Goal: Transaction & Acquisition: Book appointment/travel/reservation

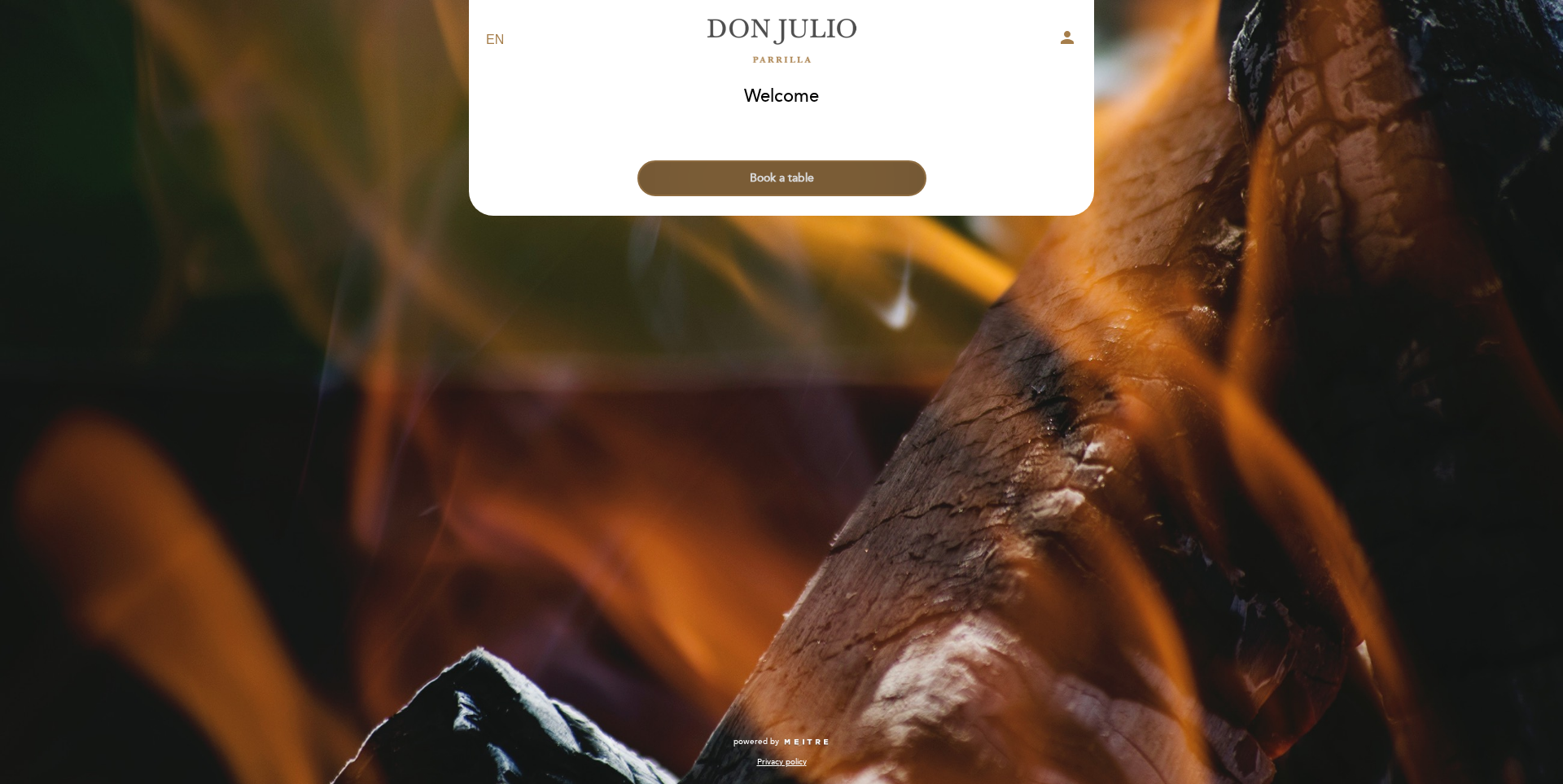
click at [794, 172] on button "Book a table" at bounding box center [782, 178] width 289 height 36
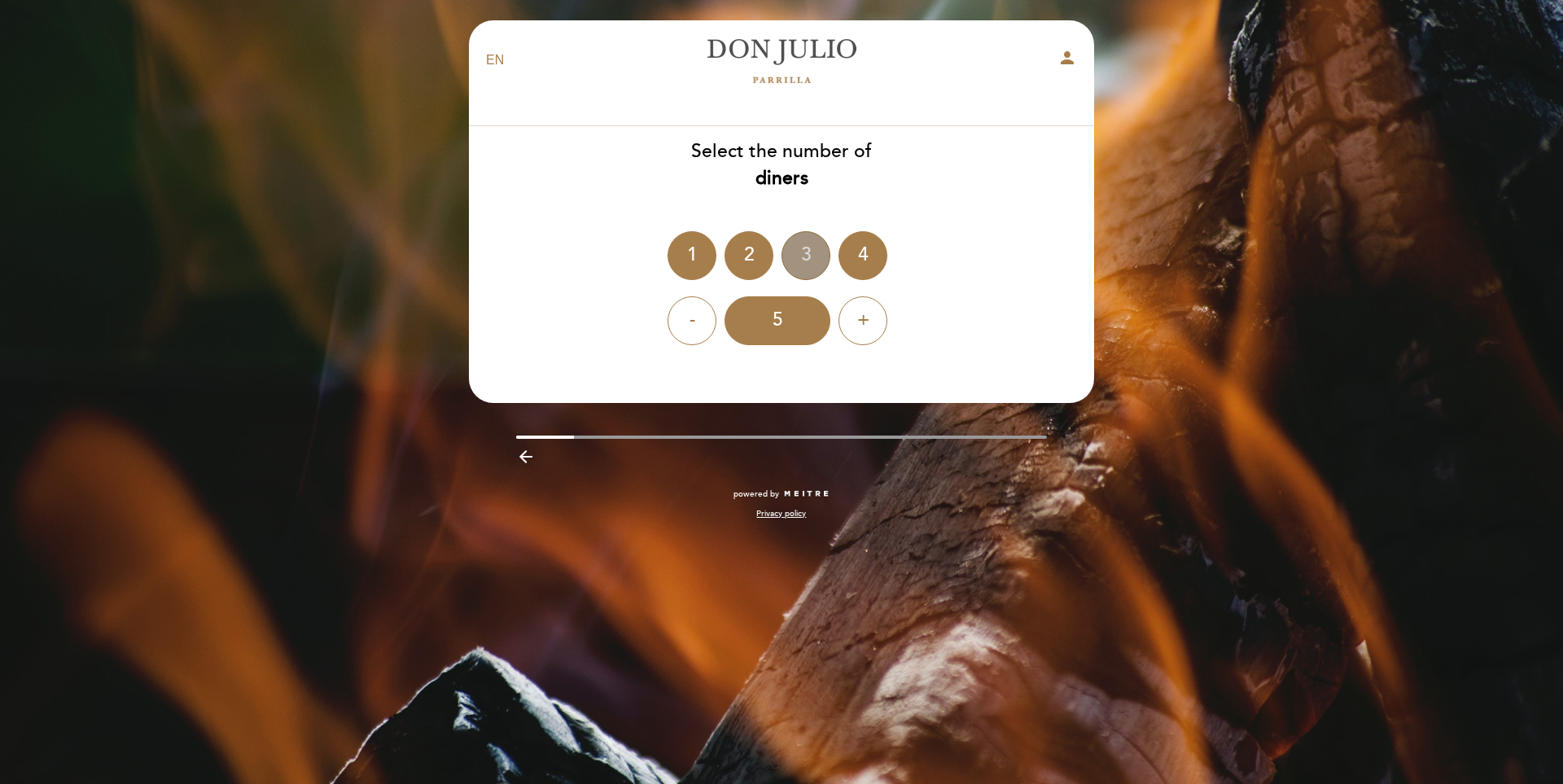
click at [802, 259] on div "3" at bounding box center [806, 255] width 49 height 49
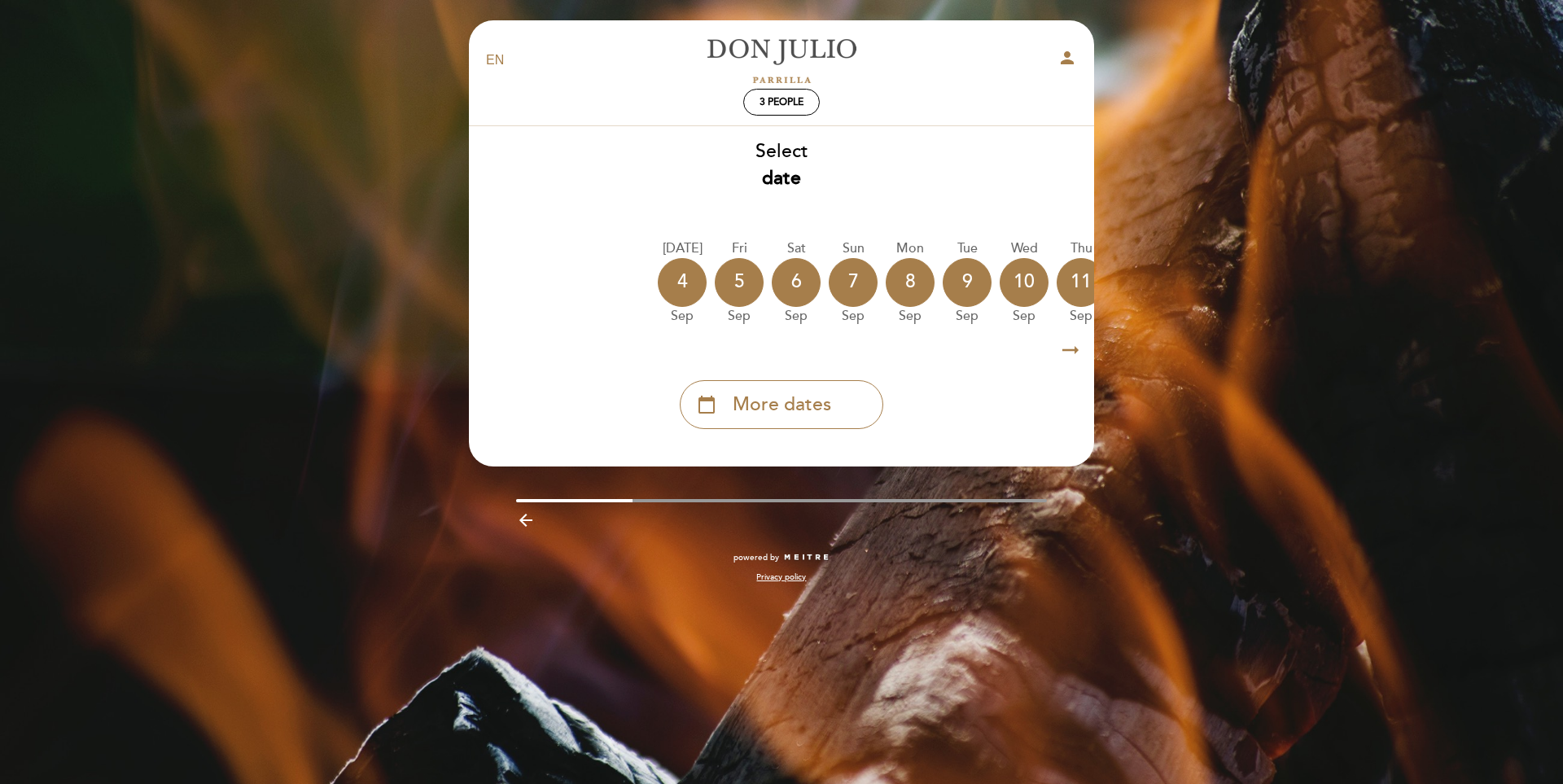
click at [1073, 350] on icon "arrow_right_alt" at bounding box center [1070, 351] width 24 height 35
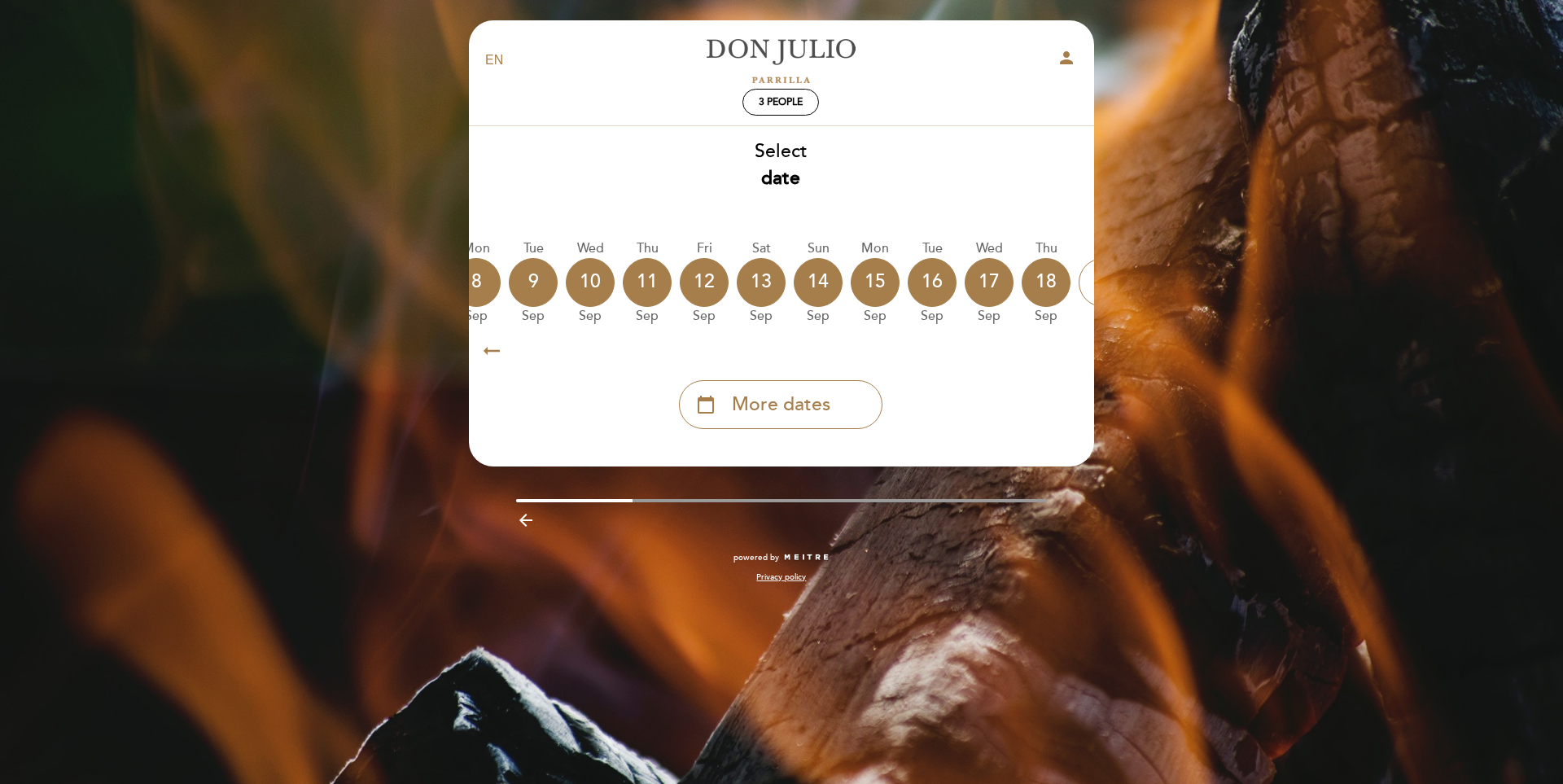
scroll to position [0, 474]
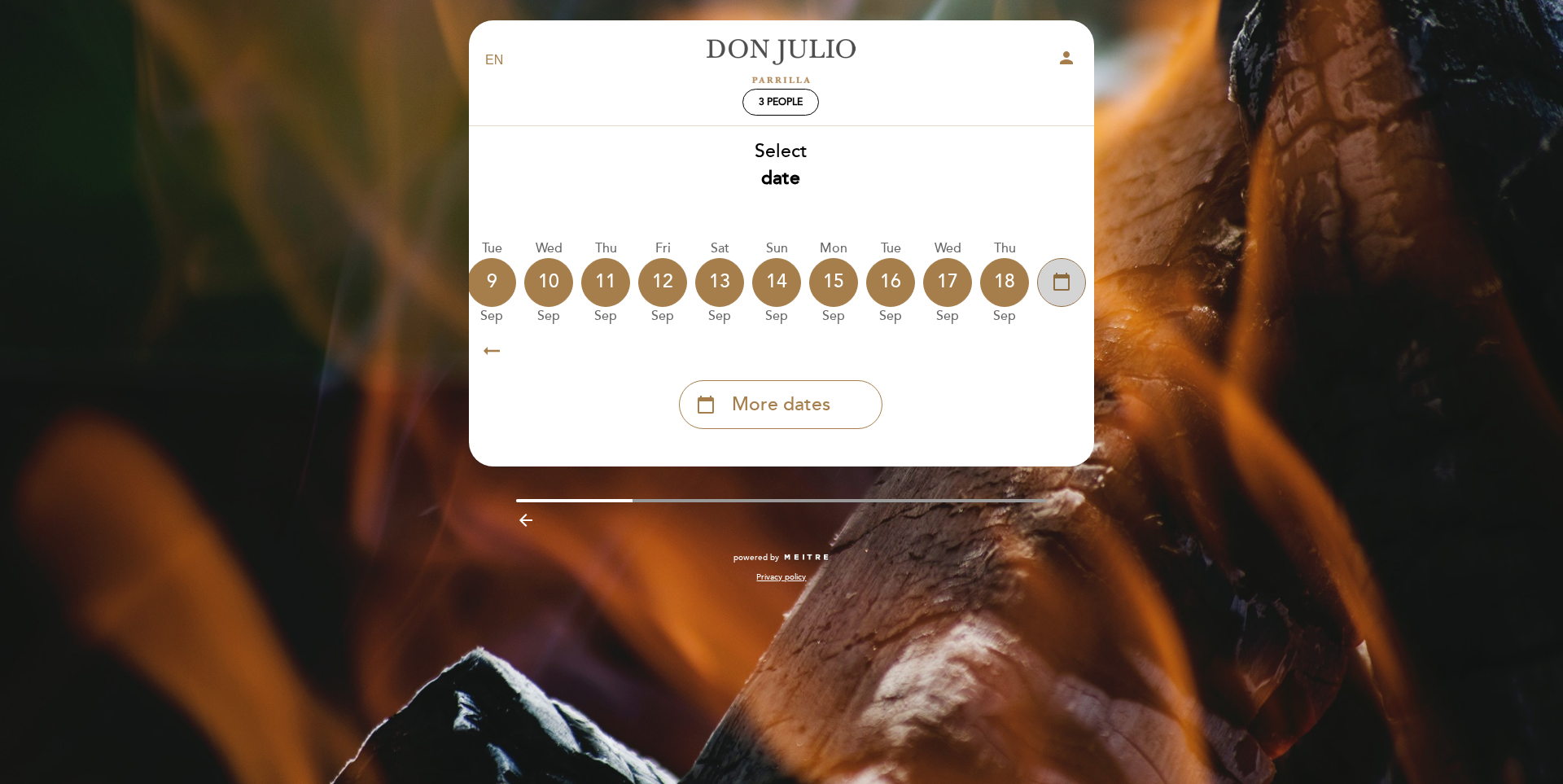
click at [1065, 285] on icon "calendar_today" at bounding box center [1061, 281] width 19 height 28
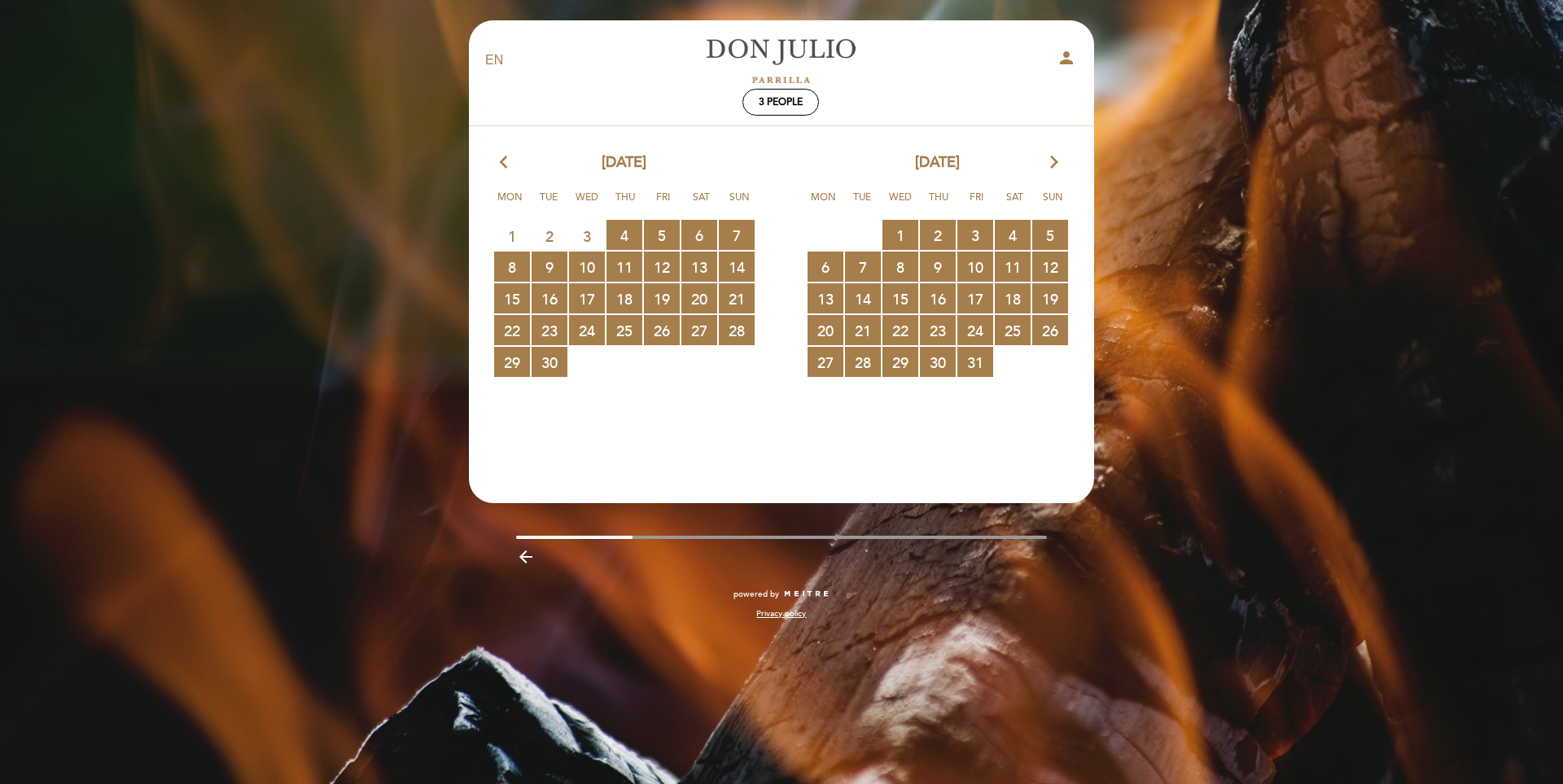
click at [1049, 160] on icon "arrow_forward_ios" at bounding box center [1053, 162] width 14 height 21
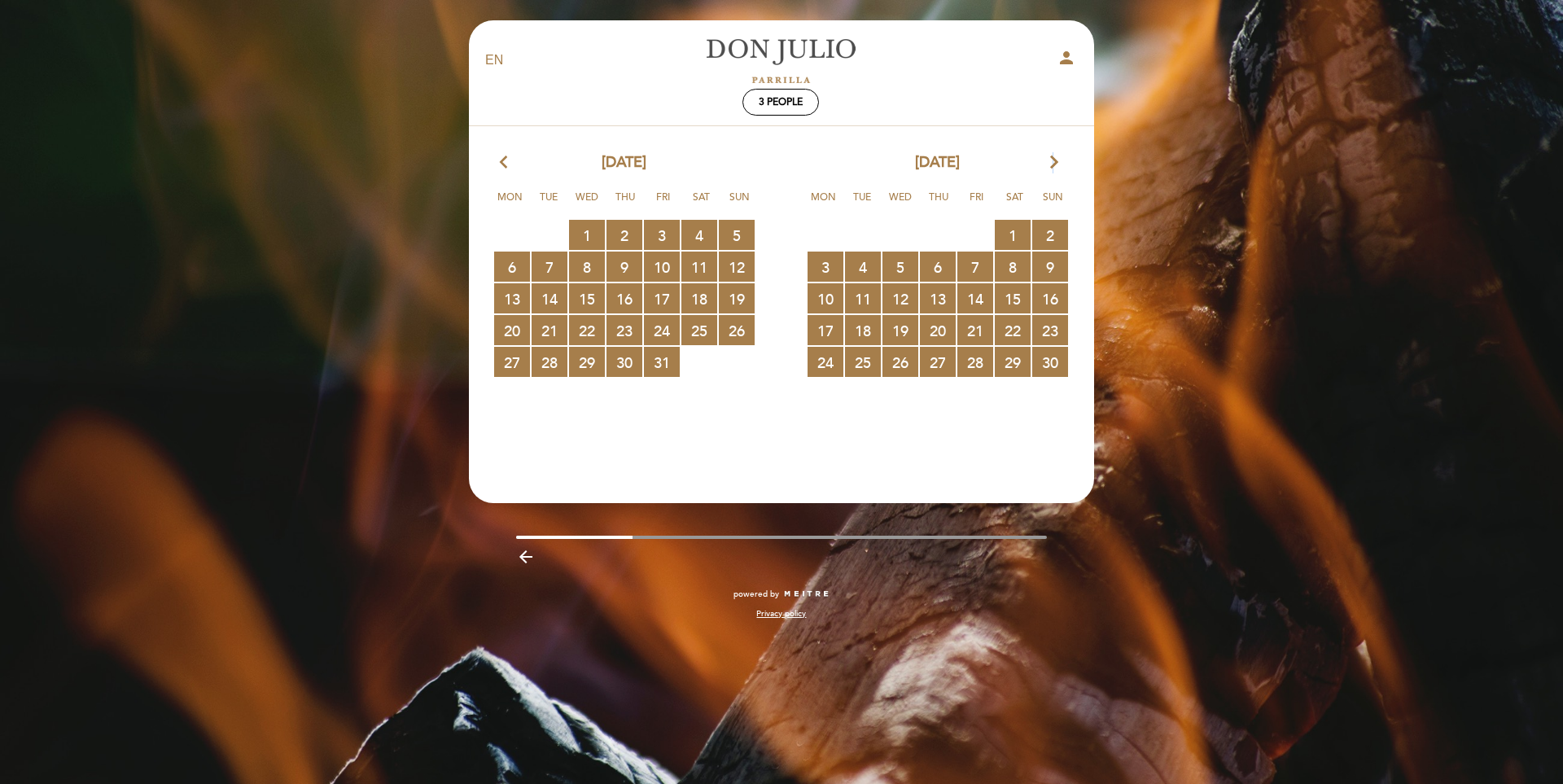
click at [1051, 160] on icon "arrow_forward_ios" at bounding box center [1053, 162] width 14 height 21
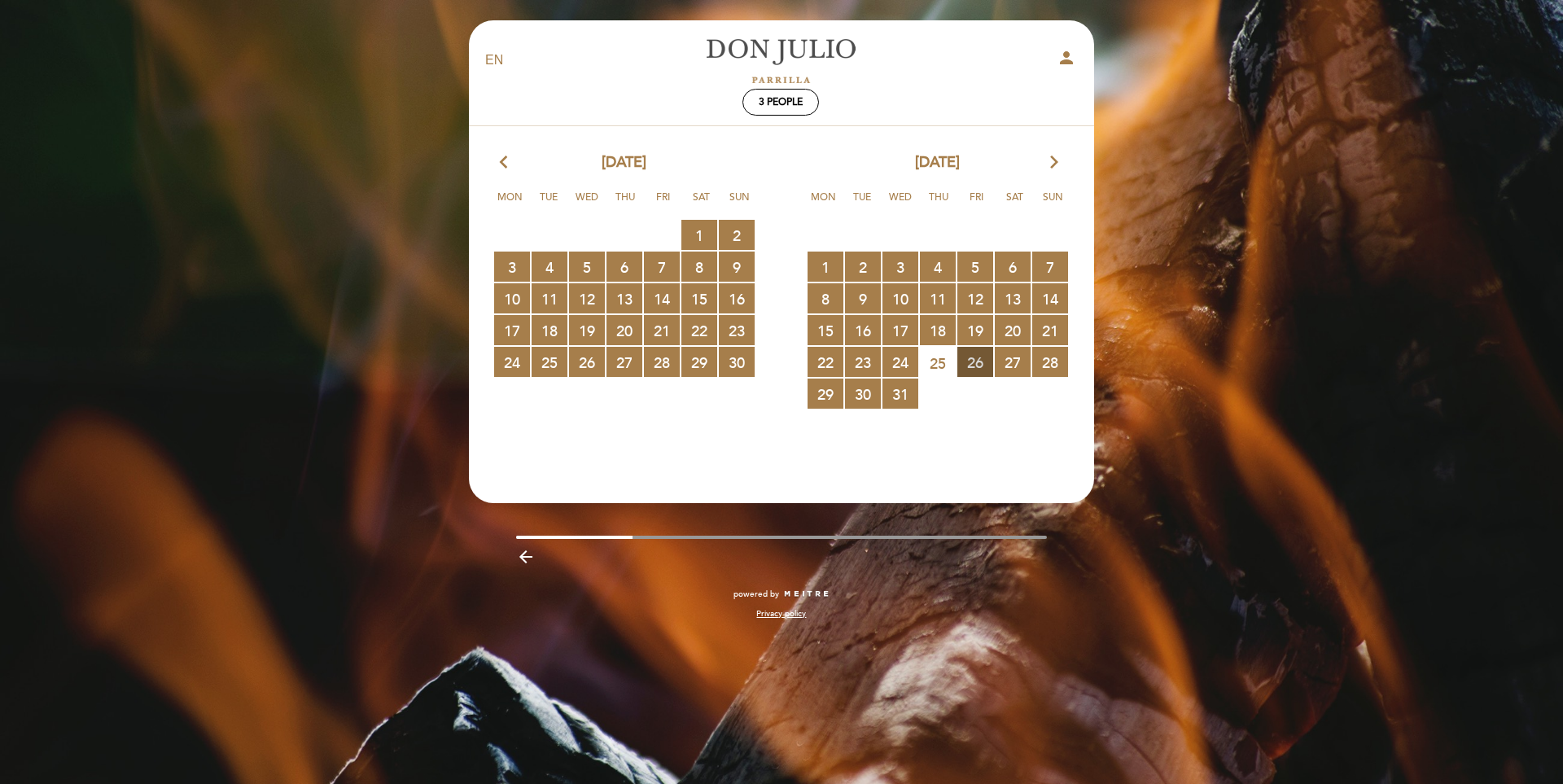
click at [981, 362] on span "26 RESERVATIONS AVAILABLE" at bounding box center [975, 362] width 36 height 30
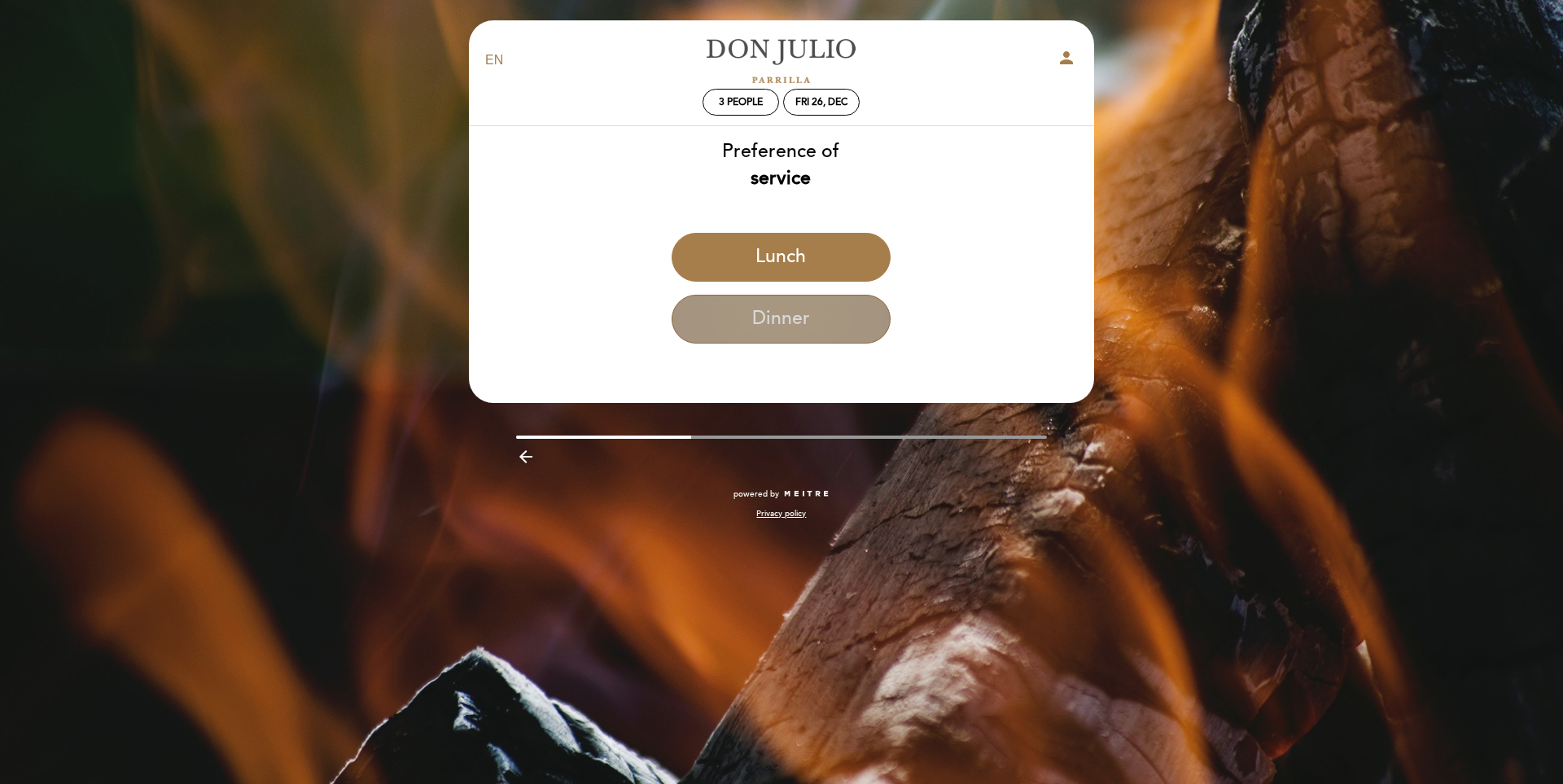
click at [788, 311] on button "Dinner" at bounding box center [781, 319] width 219 height 49
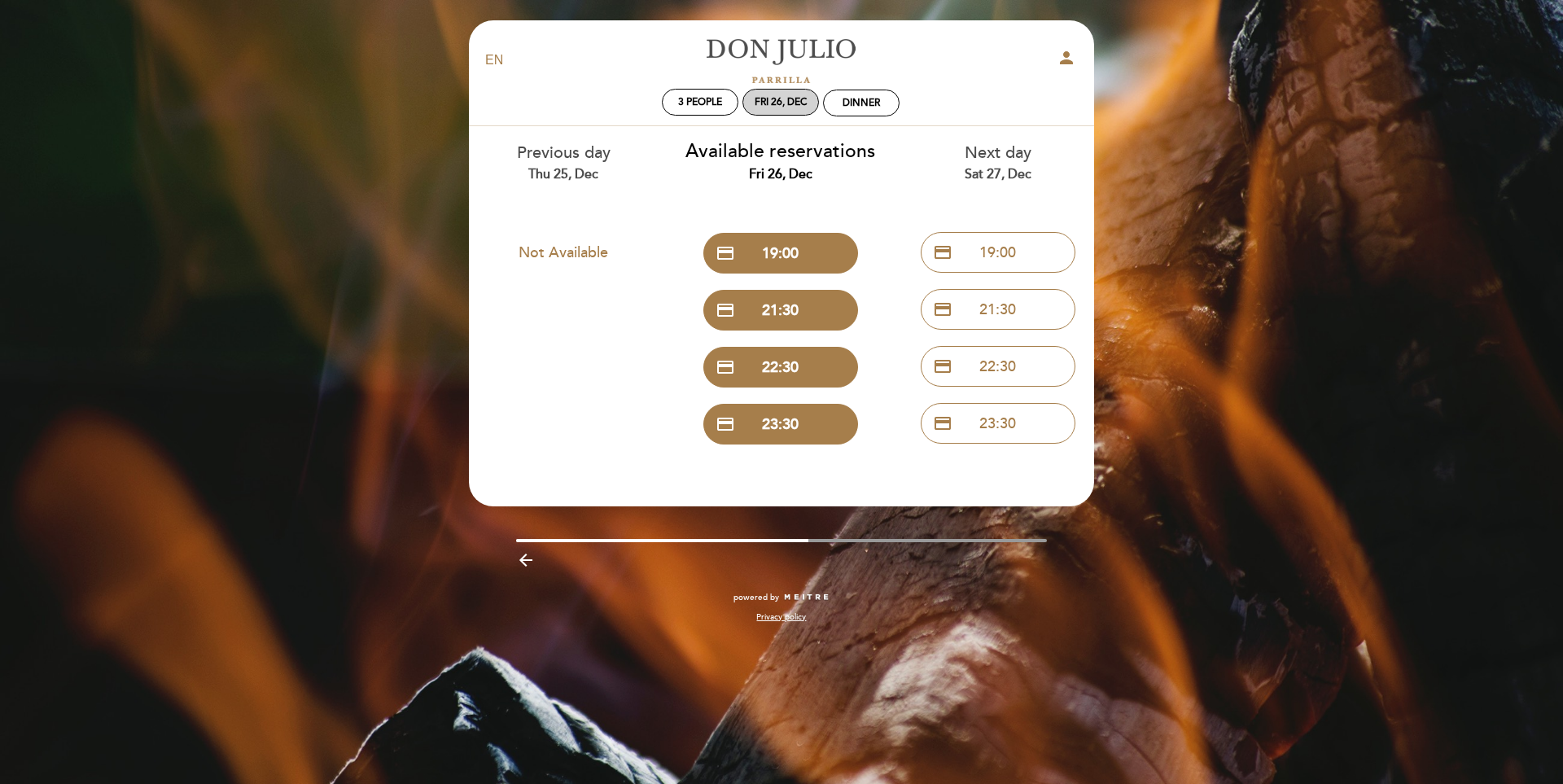
click at [813, 103] on div "Fri 26, Dec" at bounding box center [780, 102] width 76 height 27
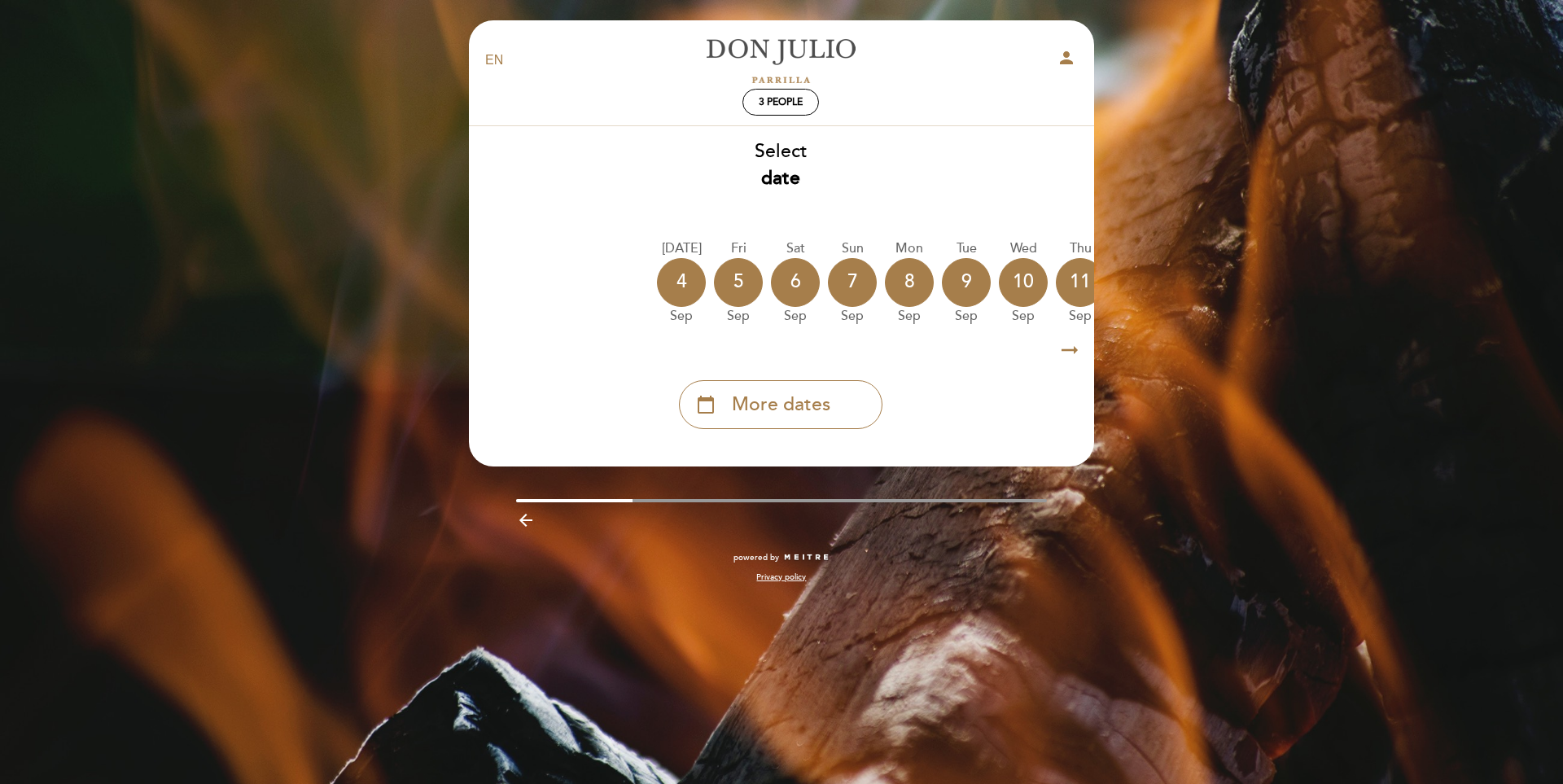
click at [1079, 353] on icon "arrow_right_alt" at bounding box center [1069, 351] width 24 height 35
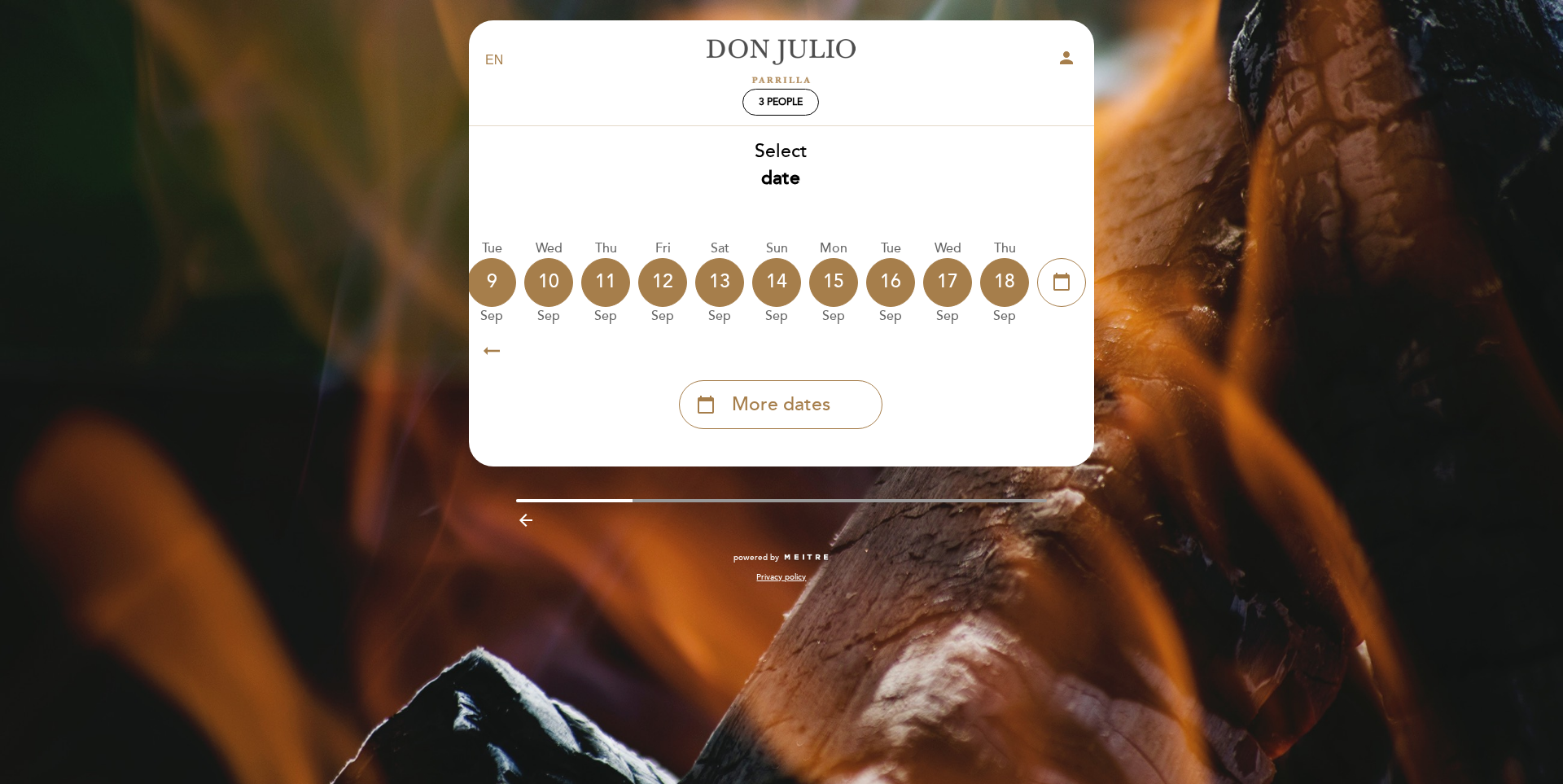
click at [1062, 342] on icon "arrow_right_alt" at bounding box center [1069, 351] width 24 height 35
click at [817, 399] on span "More dates" at bounding box center [781, 405] width 98 height 27
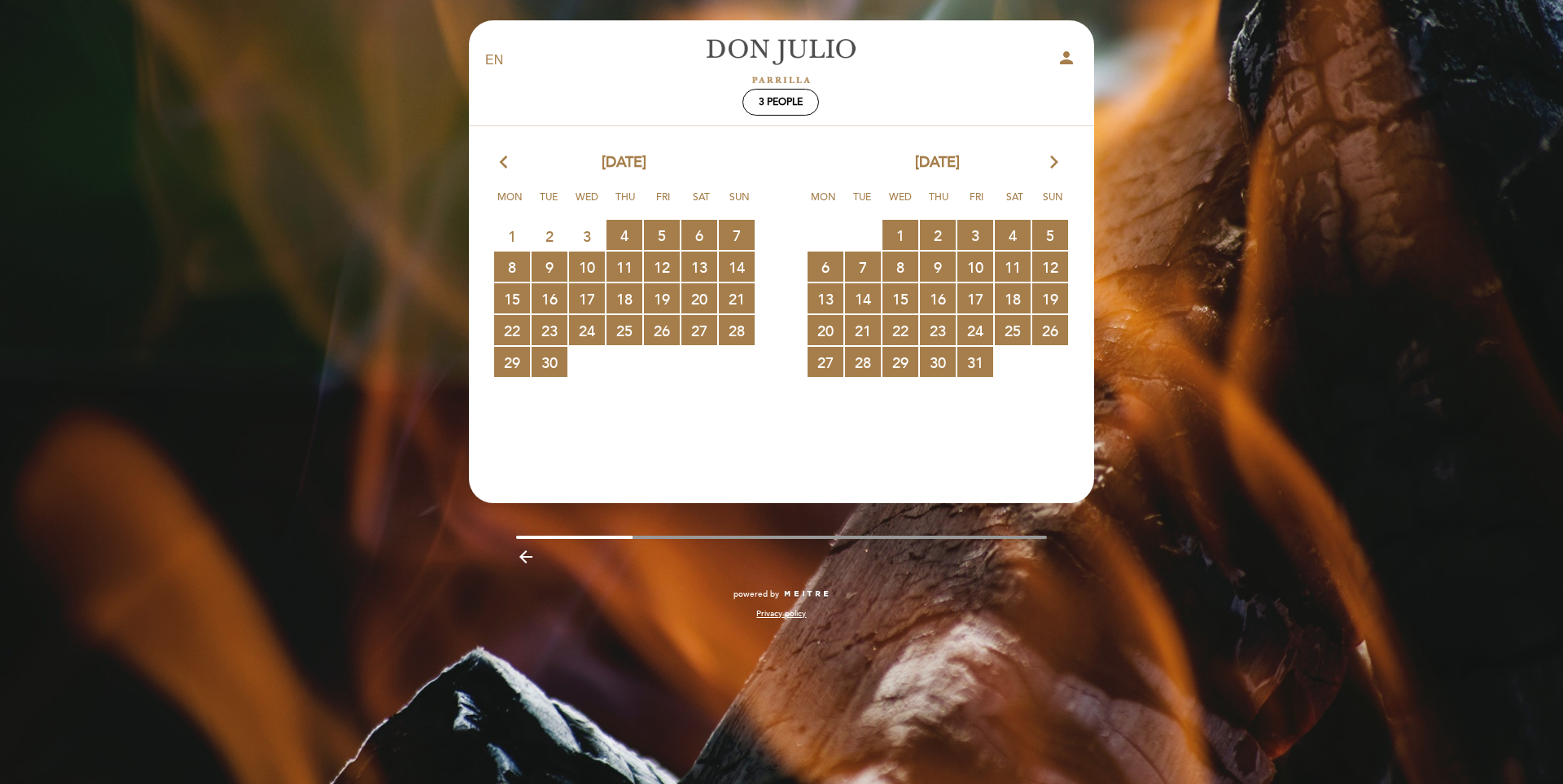
click at [1053, 172] on icon "arrow_forward_ios" at bounding box center [1053, 162] width 14 height 21
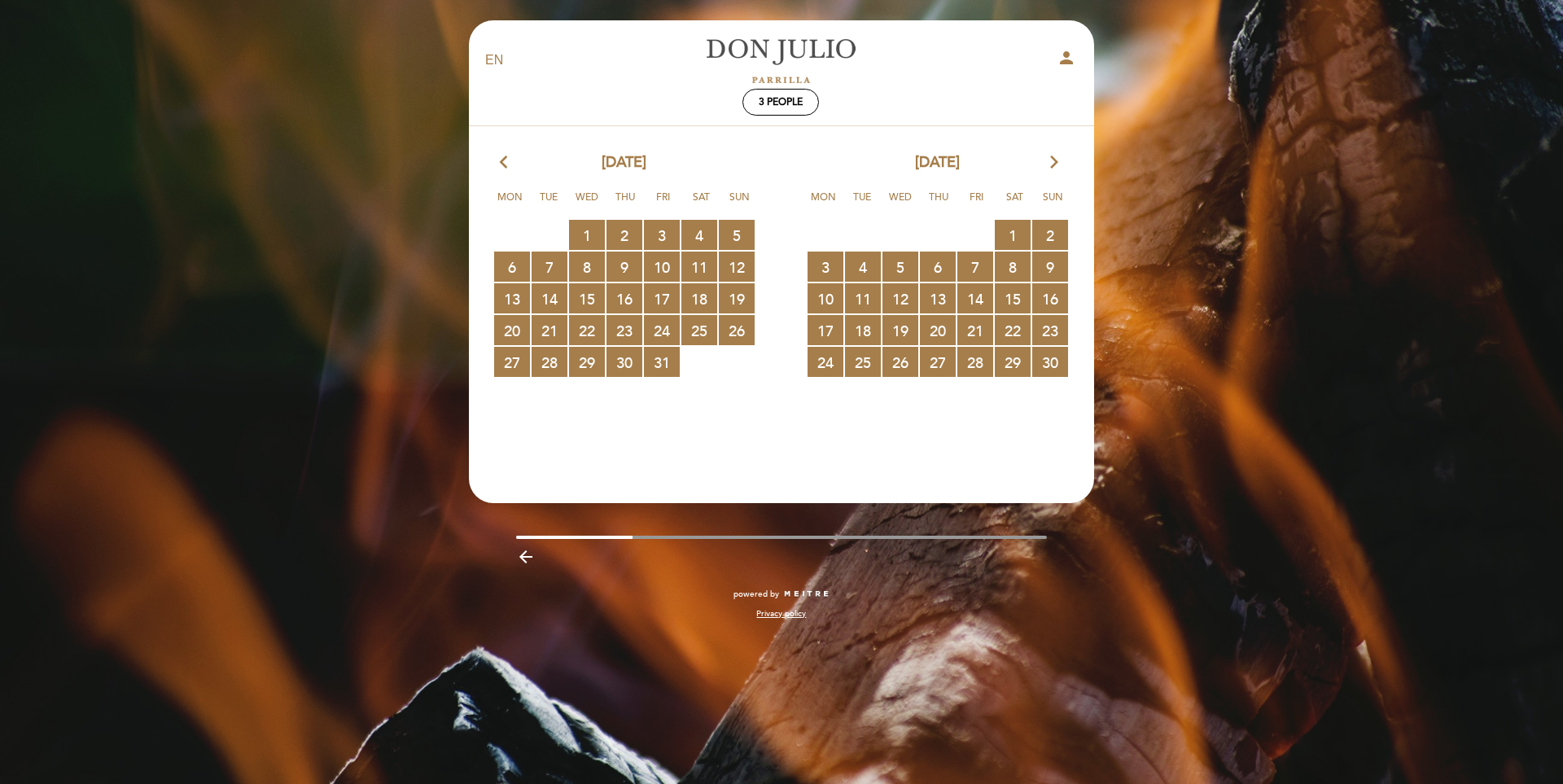
click at [1053, 166] on icon "arrow_forward_ios" at bounding box center [1053, 162] width 14 height 21
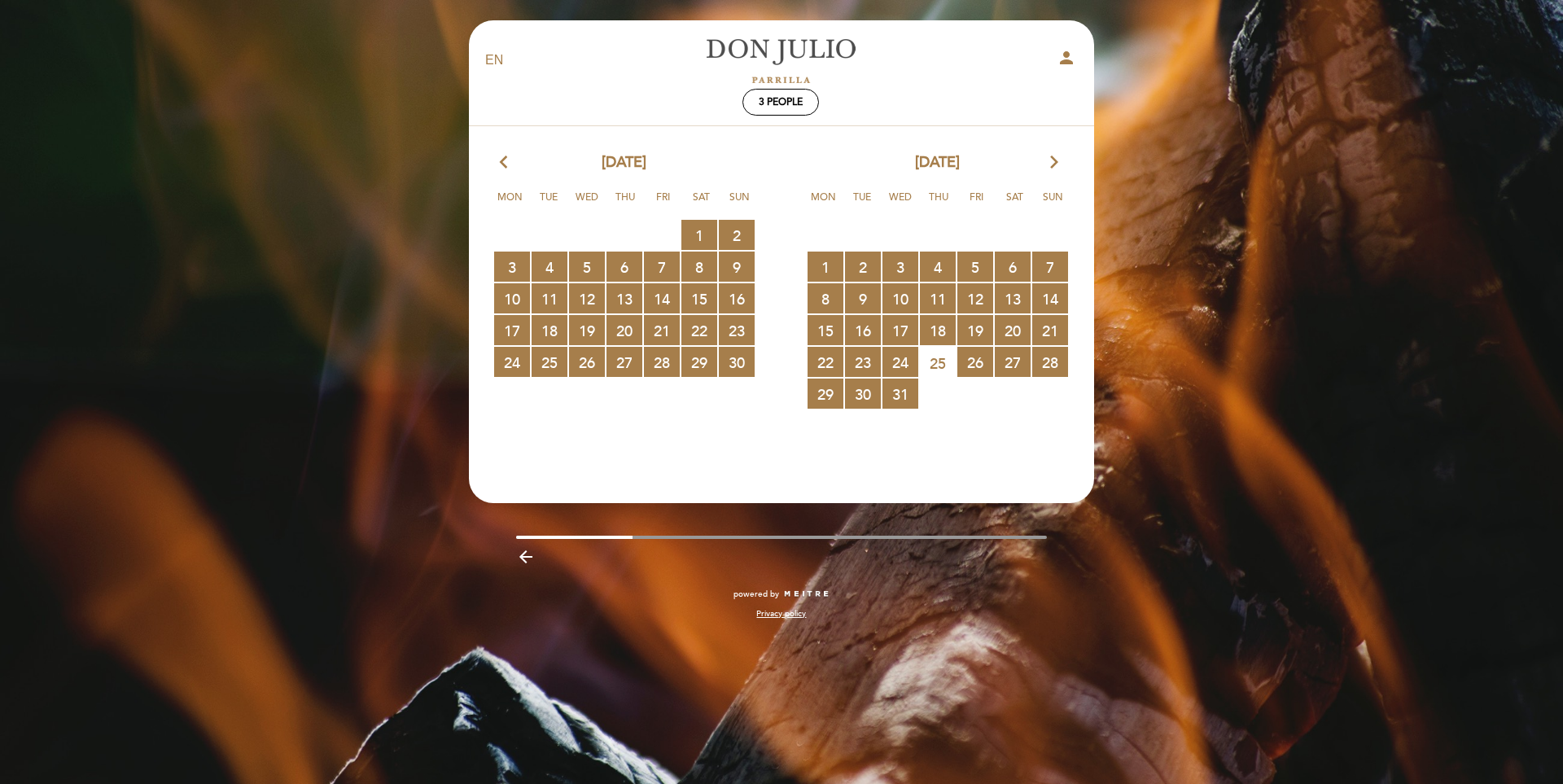
click at [1053, 166] on icon "arrow_forward_ios" at bounding box center [1053, 162] width 14 height 21
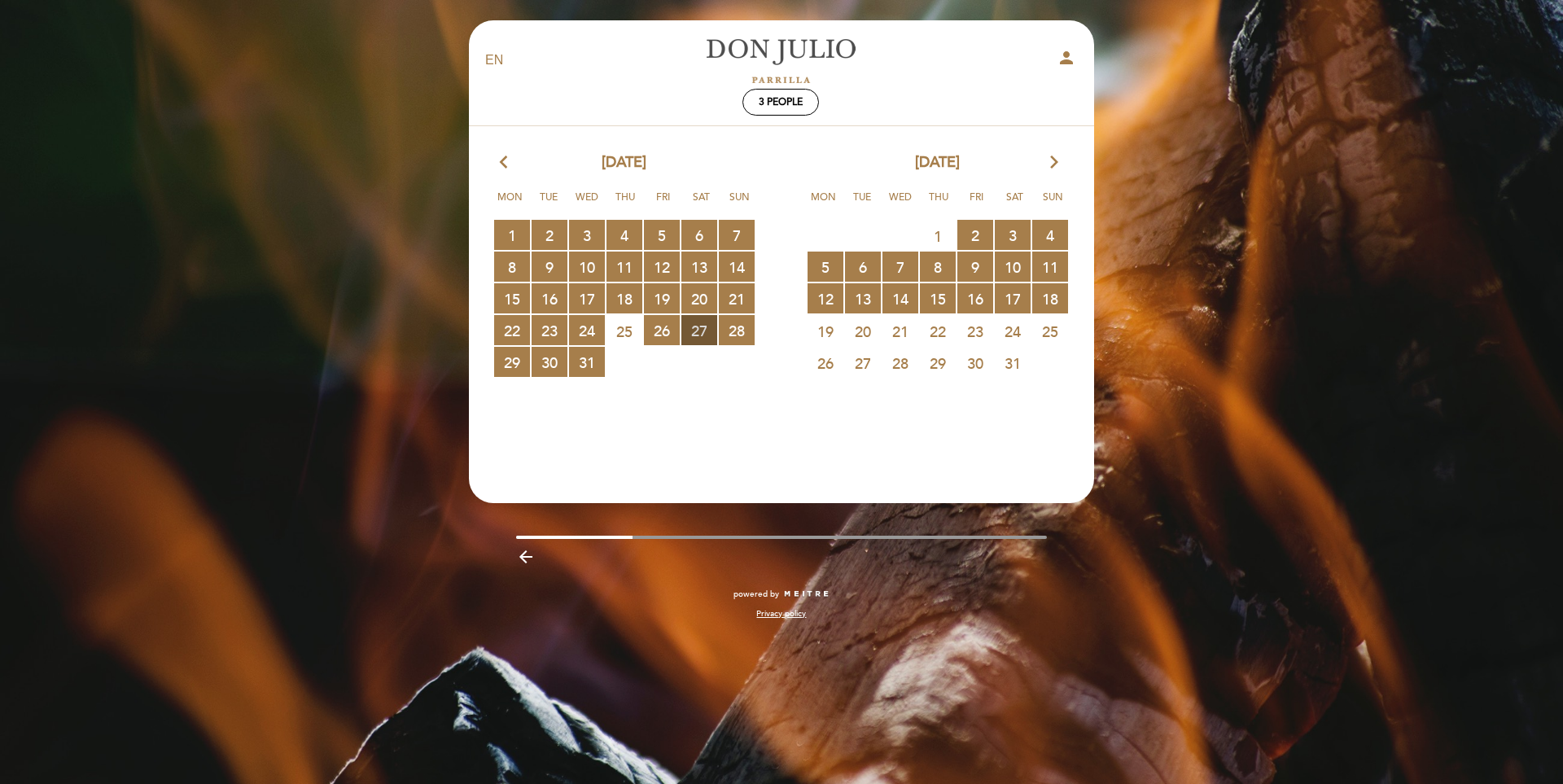
click at [703, 329] on span "27 RESERVATIONS AVAILABLE" at bounding box center [699, 330] width 36 height 30
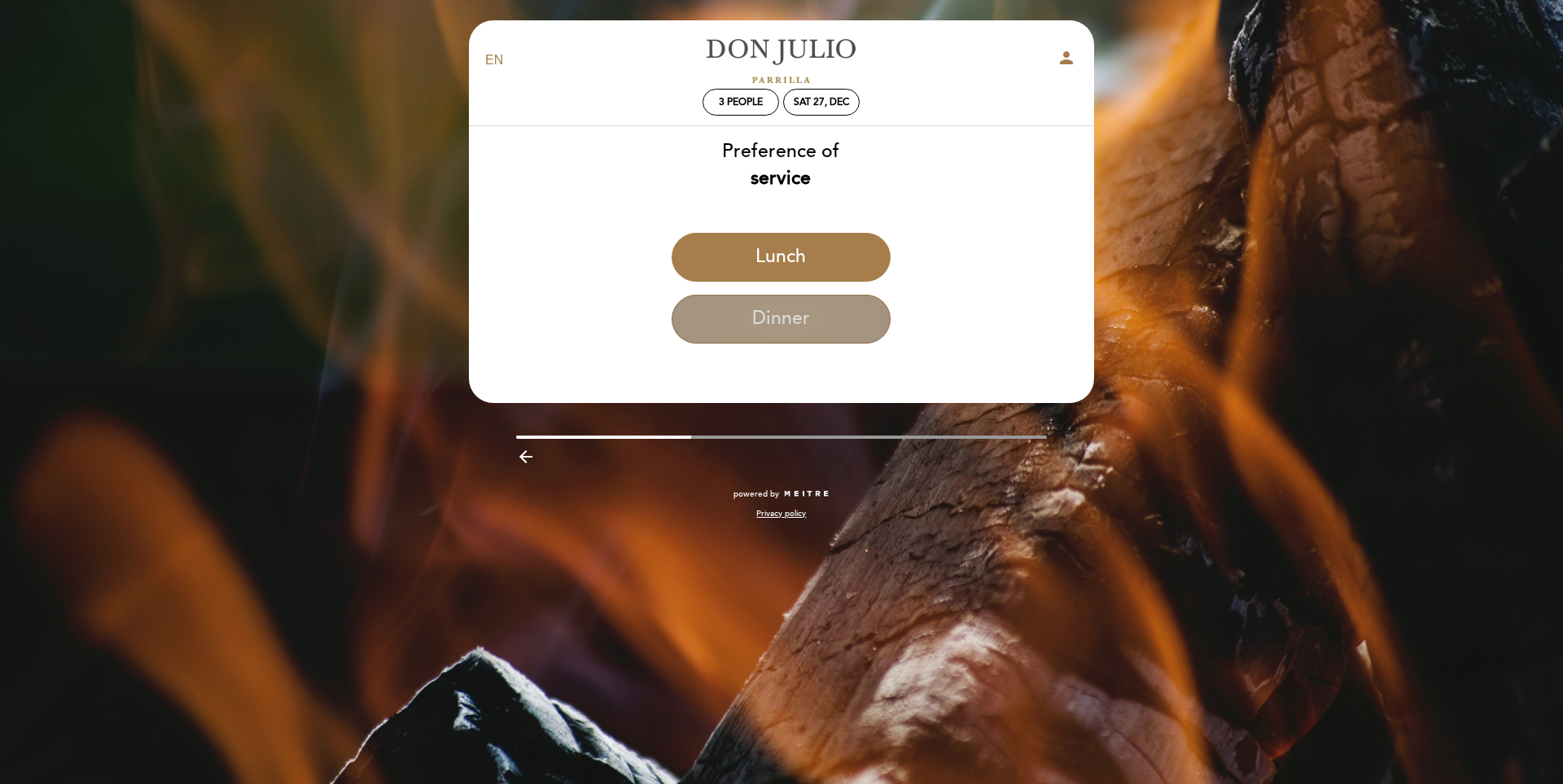
click at [744, 323] on button "Dinner" at bounding box center [781, 319] width 219 height 49
